Goal: Find specific page/section: Locate a particular part of the current website

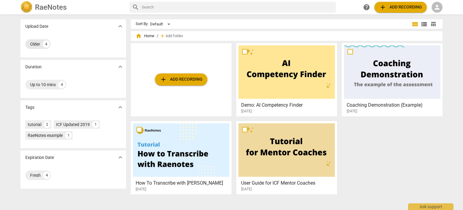
click at [35, 42] on div "Older" at bounding box center [35, 44] width 10 height 6
click at [34, 43] on div "Older" at bounding box center [35, 44] width 10 height 6
click at [167, 5] on input "text" at bounding box center [238, 7] width 192 height 10
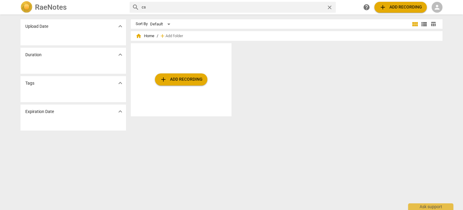
type input "c"
click at [137, 35] on span "home" at bounding box center [139, 36] width 6 height 6
click at [168, 23] on div "Default" at bounding box center [161, 24] width 22 height 10
click at [249, 58] on div at bounding box center [231, 105] width 463 height 210
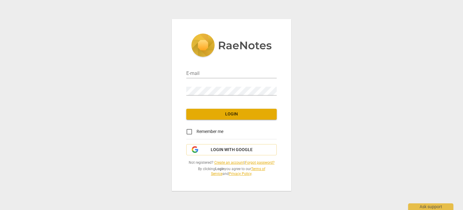
type input "[EMAIL_ADDRESS][DOMAIN_NAME]"
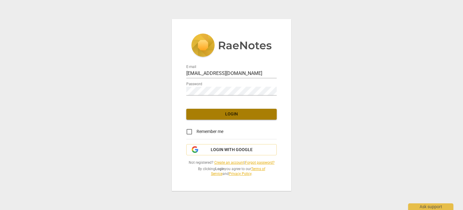
click at [225, 114] on span "Login" at bounding box center [231, 114] width 81 height 6
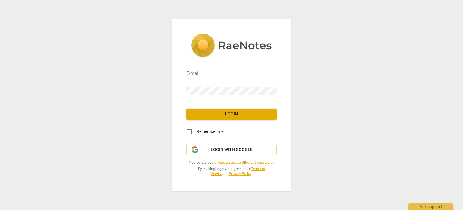
type input "[EMAIL_ADDRESS][DOMAIN_NAME]"
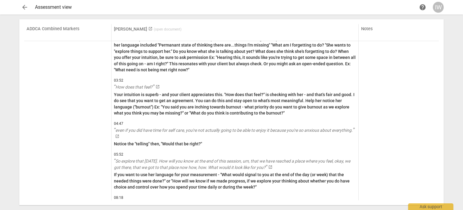
scroll to position [3554, 0]
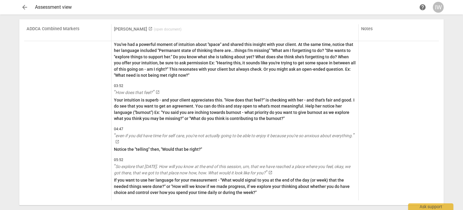
drag, startPoint x: 440, startPoint y: 191, endPoint x: 440, endPoint y: 196, distance: 5.5
click at [440, 196] on div "ADDCA Combined Markers Sara Prince launch ( open document ) Notes 3. Agreement …" at bounding box center [231, 112] width 425 height 186
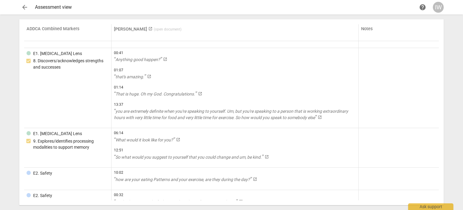
scroll to position [2471, 0]
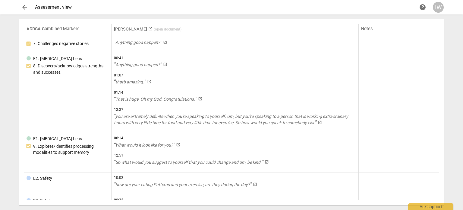
click at [439, 144] on div "ADDCA Combined Markers Sara Prince launch ( open document ) Notes 3. Agreement …" at bounding box center [231, 112] width 425 height 186
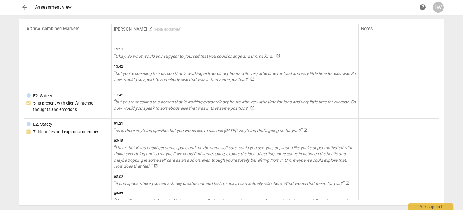
scroll to position [3044, 0]
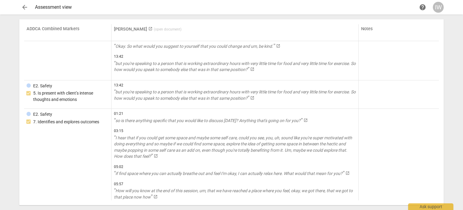
click at [439, 169] on div "ADDCA Combined Markers Sara Prince launch ( open document ) Notes 3. Agreement …" at bounding box center [231, 112] width 425 height 186
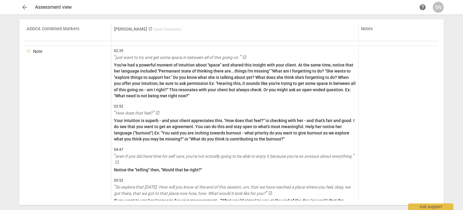
scroll to position [3549, 0]
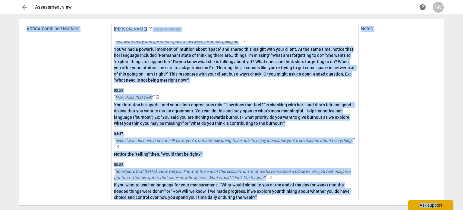
drag, startPoint x: 440, startPoint y: 194, endPoint x: 438, endPoint y: 204, distance: 10.1
click at [438, 0] on div "arrow_back Assessment view help IW ADDCA Combined Markers Sara Prince launch ( …" at bounding box center [231, 0] width 463 height 0
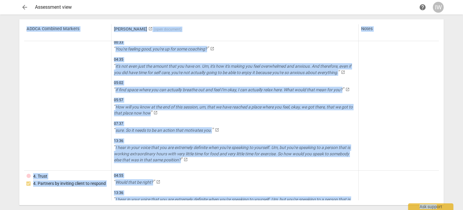
scroll to position [0, 0]
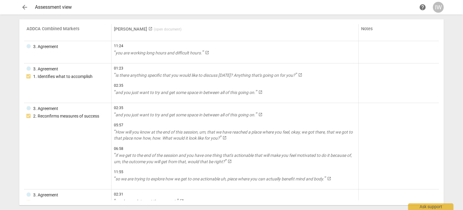
click at [376, 33] on th "Notes" at bounding box center [399, 32] width 80 height 17
click at [131, 27] on link "Sara Prince launch ( open document )" at bounding box center [148, 29] width 68 height 5
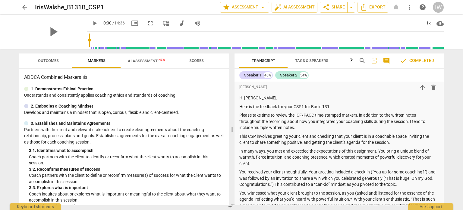
scroll to position [24, 0]
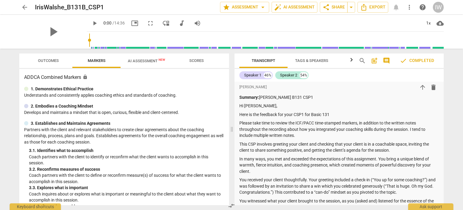
click at [444, 84] on div "Transcript Tags & Speakers Analytics search post_add comment check Completed Sp…" at bounding box center [340, 129] width 217 height 161
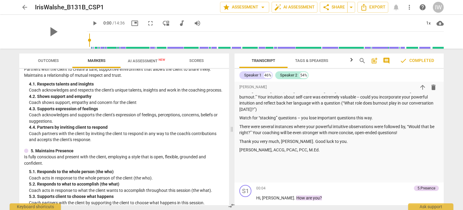
scroll to position [0, 0]
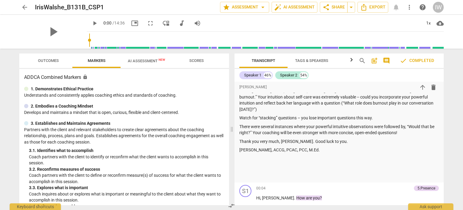
click at [143, 59] on span "AI Assessment New" at bounding box center [146, 61] width 37 height 5
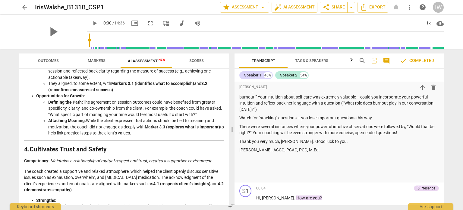
scroll to position [438, 0]
